Goal: Navigation & Orientation: Understand site structure

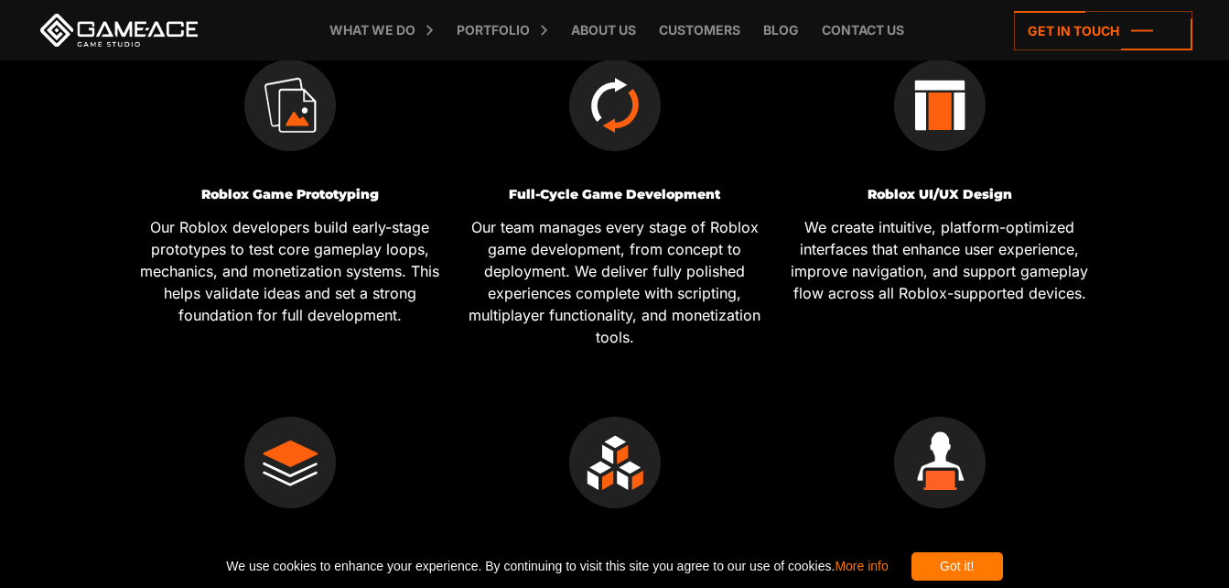
scroll to position [676, 0]
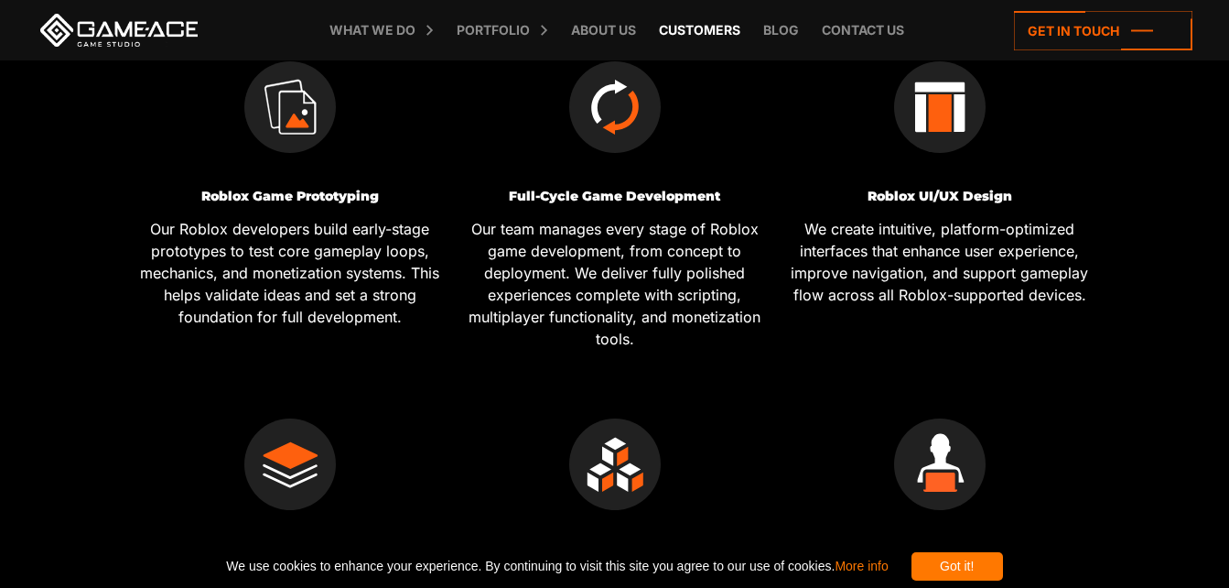
click at [696, 34] on link "Customers" at bounding box center [700, 30] width 100 height 60
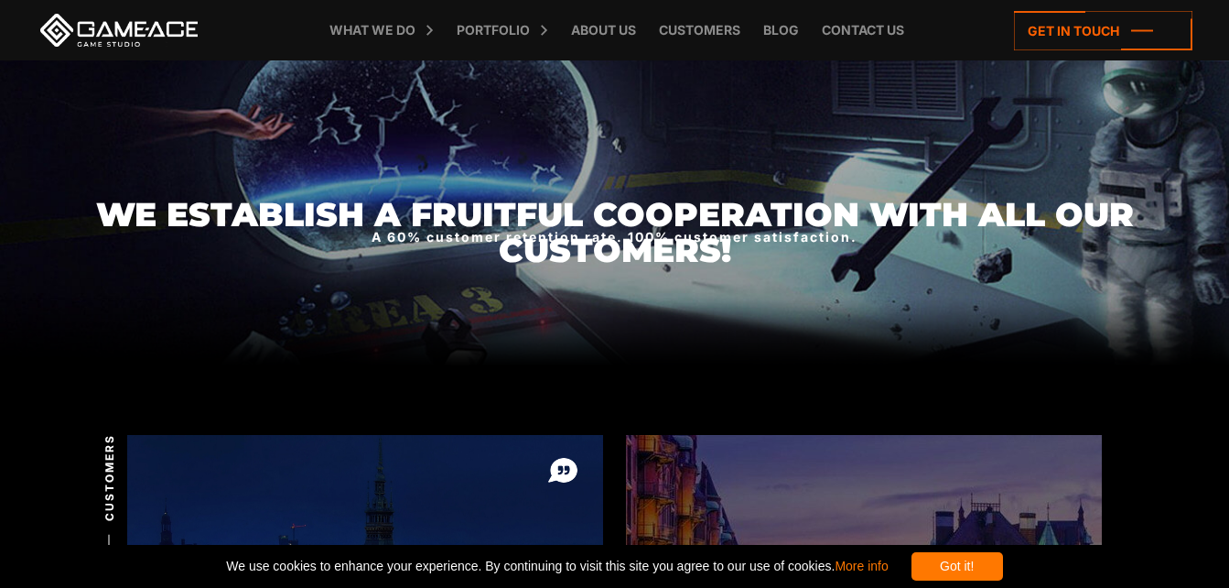
scroll to position [41, 0]
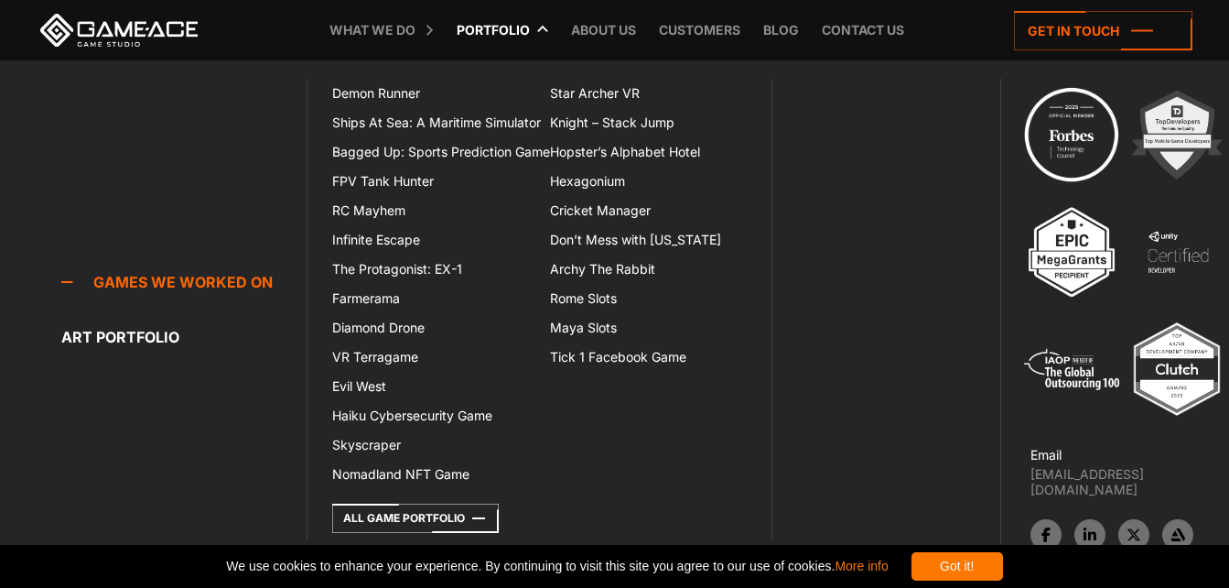
click at [504, 36] on link "Portfolio" at bounding box center [494, 30] width 92 height 60
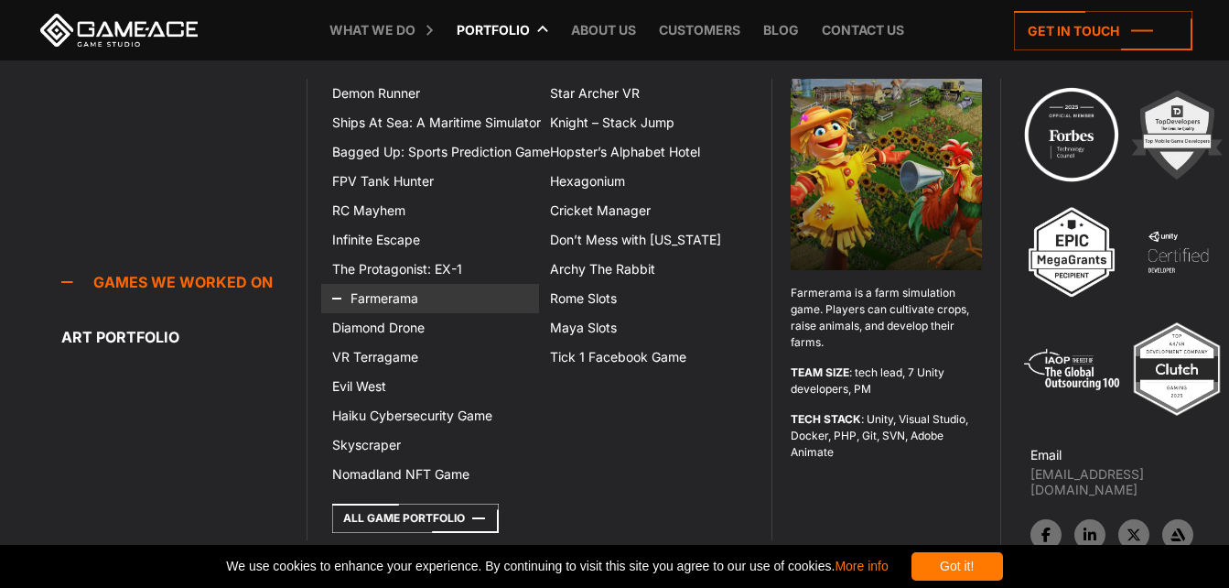
scroll to position [9, 0]
